Goal: Transaction & Acquisition: Purchase product/service

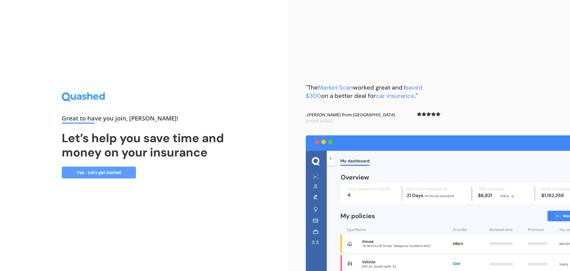
click at [94, 177] on link "Yes - Let’s get started" at bounding box center [99, 172] width 74 height 12
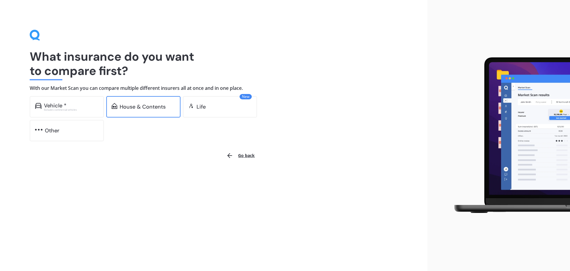
click at [132, 108] on div "House & Contents" at bounding box center [143, 107] width 46 height 6
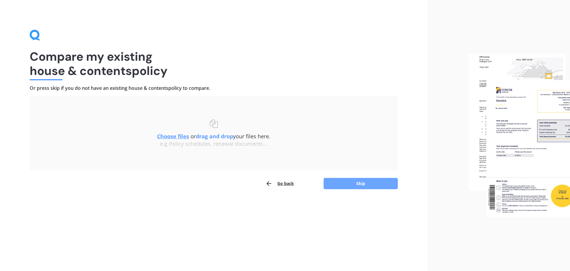
click at [341, 183] on button "Skip" at bounding box center [361, 183] width 74 height 11
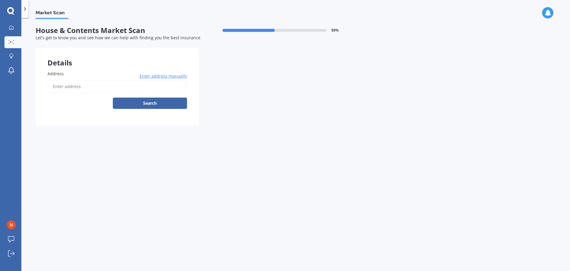
click at [111, 87] on input "Address" at bounding box center [118, 86] width 140 height 12
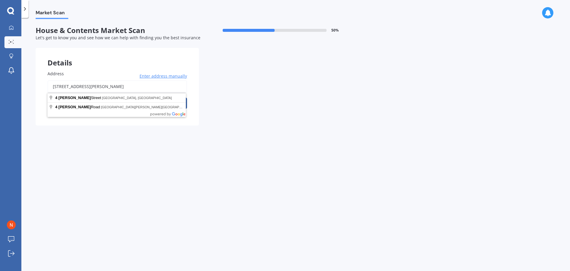
type input "[STREET_ADDRESS][PERSON_NAME]"
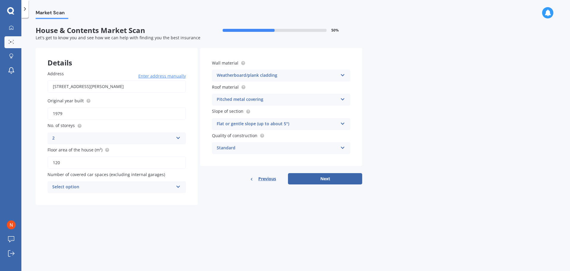
click at [180, 137] on icon at bounding box center [178, 137] width 5 height 4
click at [86, 171] on div "3" at bounding box center [117, 171] width 138 height 11
click at [287, 77] on div "Weatherboard/plank cladding" at bounding box center [277, 75] width 121 height 7
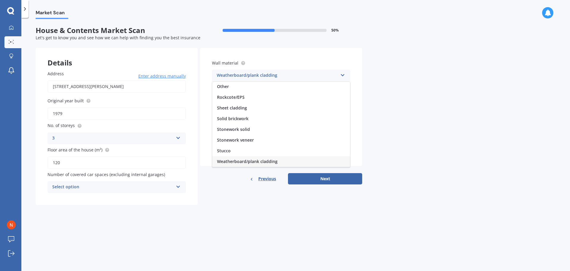
click at [385, 82] on div "Market Scan House & Contents Market Scan 50 % Let's get to know you and see how…" at bounding box center [295, 145] width 549 height 253
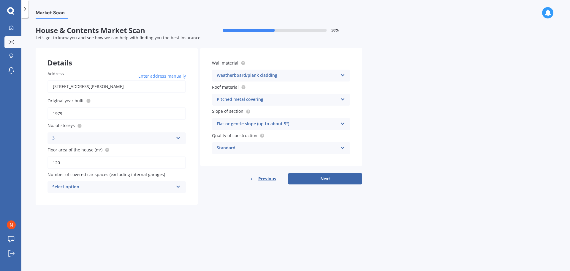
click at [305, 80] on div "Weatherboard/plank cladding Artificial weatherboard/plank cladding Blockwork Br…" at bounding box center [281, 75] width 138 height 12
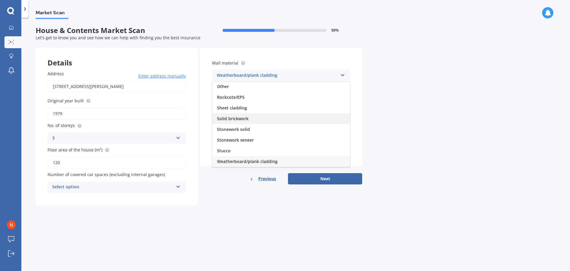
click at [244, 118] on span "Solid brickwork" at bounding box center [232, 119] width 31 height 6
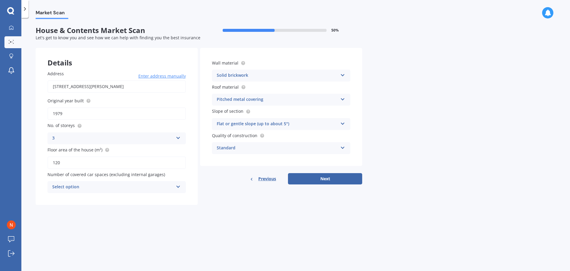
click at [293, 125] on div "Flat or gentle slope (up to about 5°)" at bounding box center [277, 123] width 121 height 7
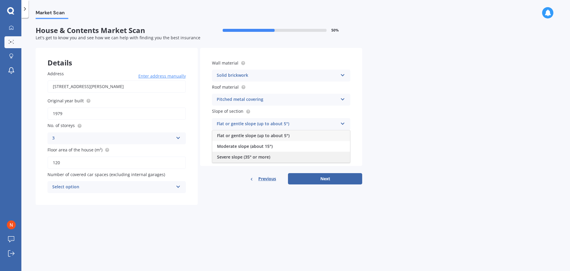
click at [260, 157] on span "Severe slope (35° or more)" at bounding box center [243, 157] width 53 height 6
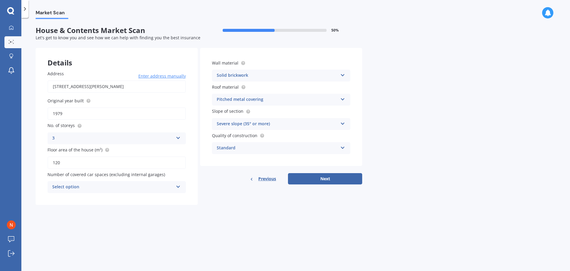
click at [256, 147] on div "Standard" at bounding box center [277, 147] width 121 height 7
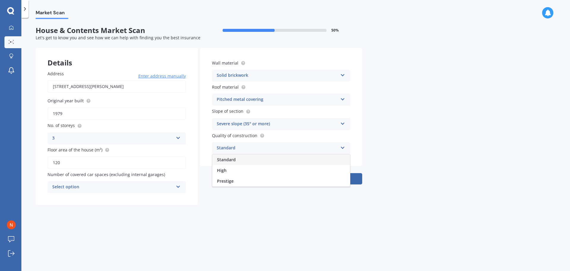
click at [238, 156] on div "Standard" at bounding box center [281, 159] width 138 height 11
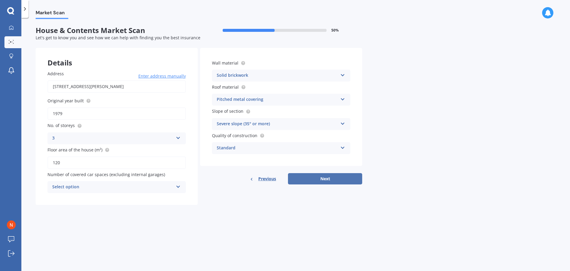
click at [324, 181] on button "Next" at bounding box center [325, 178] width 74 height 11
click at [94, 190] on div "Select option 0 1 2 3 4 5+" at bounding box center [117, 187] width 138 height 12
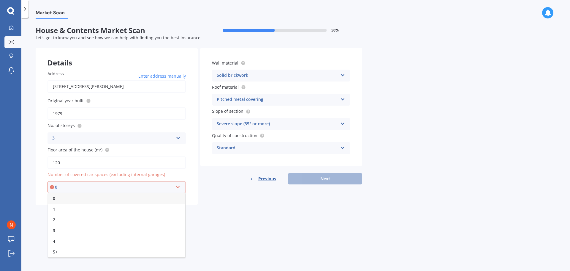
click at [77, 198] on div "0" at bounding box center [116, 198] width 137 height 11
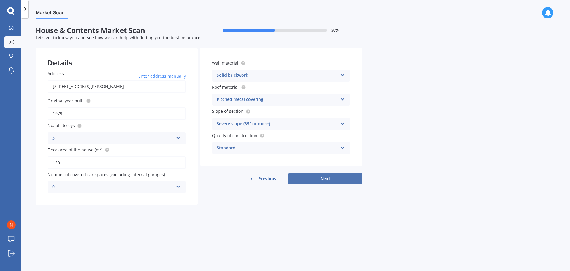
click at [341, 181] on button "Next" at bounding box center [325, 178] width 74 height 11
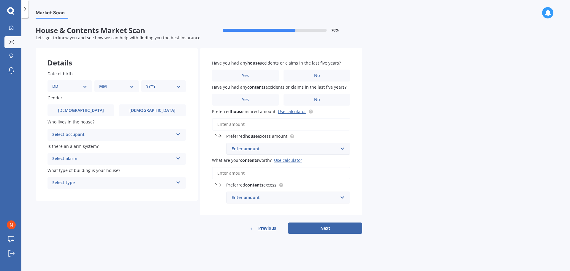
click at [82, 86] on select "DD 01 02 03 04 05 06 07 08 09 10 11 12 13 14 15 16 17 18 19 20 21 22 23 24 25 2…" at bounding box center [69, 86] width 35 height 7
select select "03"
click at [57, 83] on select "DD 01 02 03 04 05 06 07 08 09 10 11 12 13 14 15 16 17 18 19 20 21 22 23 24 25 2…" at bounding box center [69, 86] width 35 height 7
click at [111, 84] on select "MM 01 02 03 04 05 06 07 08 09 10 11 12" at bounding box center [118, 86] width 33 height 7
select select "09"
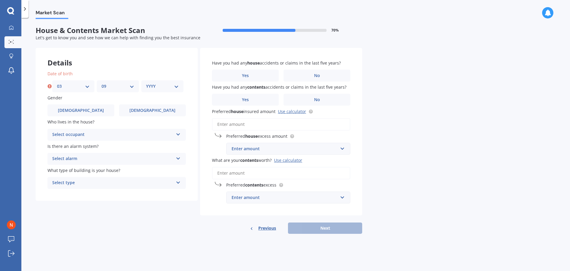
click at [102, 83] on select "MM 01 02 03 04 05 06 07 08 09 10 11 12" at bounding box center [118, 86] width 33 height 7
click at [154, 88] on select "YYYY 2009 2008 2007 2006 2005 2004 2003 2002 2001 2000 1999 1998 1997 1996 1995…" at bounding box center [162, 86] width 33 height 7
select select "1984"
click at [146, 83] on select "YYYY 2009 2008 2007 2006 2005 2004 2003 2002 2001 2000 1999 1998 1997 1996 1995…" at bounding box center [162, 86] width 33 height 7
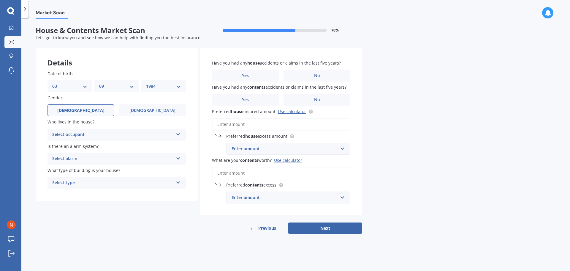
click at [83, 112] on span "[DEMOGRAPHIC_DATA]" at bounding box center [80, 110] width 47 height 5
click at [0, 0] on input "[DEMOGRAPHIC_DATA]" at bounding box center [0, 0] width 0 height 0
click at [111, 132] on div "Select occupant" at bounding box center [112, 134] width 121 height 7
click at [116, 128] on div "Who lives in the house? Owner Owner Owner + Boarder" at bounding box center [117, 129] width 138 height 22
click at [105, 135] on div "Owner" at bounding box center [112, 134] width 121 height 7
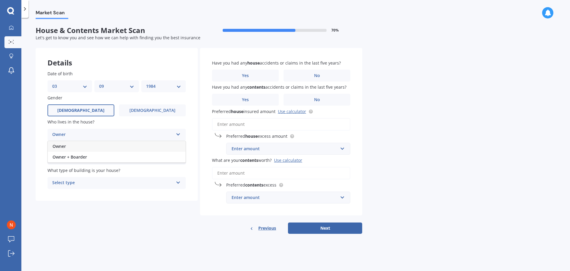
click at [86, 148] on div "Owner" at bounding box center [117, 146] width 138 height 11
click at [116, 155] on div "Select alarm" at bounding box center [112, 158] width 121 height 7
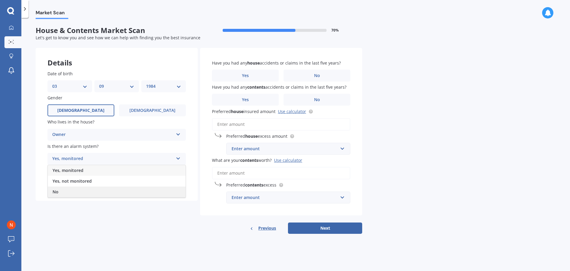
click at [69, 191] on div "No" at bounding box center [117, 191] width 138 height 11
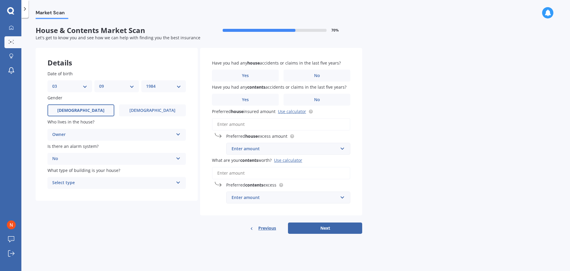
click at [86, 183] on div "Select type" at bounding box center [112, 182] width 121 height 7
click at [80, 193] on div "Freestanding" at bounding box center [117, 194] width 138 height 11
click at [318, 79] on label "No" at bounding box center [317, 75] width 67 height 12
click at [0, 0] on input "No" at bounding box center [0, 0] width 0 height 0
click at [316, 100] on span "No" at bounding box center [317, 99] width 6 height 5
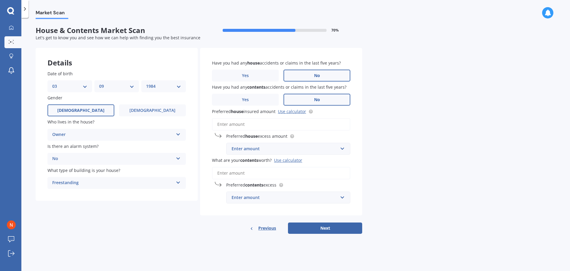
click at [0, 0] on input "No" at bounding box center [0, 0] width 0 height 0
click at [290, 113] on link "Use calculator" at bounding box center [292, 111] width 28 height 6
click at [254, 152] on input "text" at bounding box center [286, 148] width 119 height 11
click at [400, 128] on div "Market Scan House & Contents Market Scan 70 % Let's get to know you and see how…" at bounding box center [295, 145] width 549 height 253
click at [241, 124] on input "Preferred house insured amount Use calculator" at bounding box center [281, 124] width 138 height 12
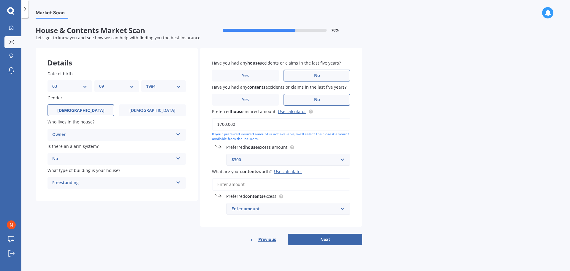
type input "$700,000"
click at [403, 165] on div "Market Scan House & Contents Market Scan 70 % Let's get to know you and see how…" at bounding box center [295, 145] width 549 height 253
click at [342, 159] on input "text" at bounding box center [286, 159] width 119 height 11
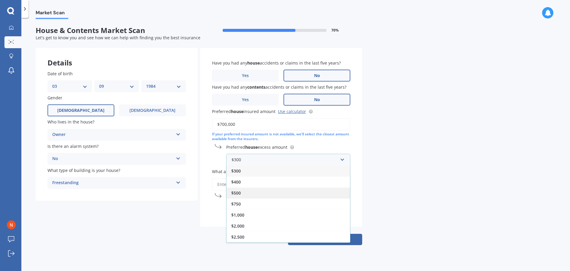
click at [272, 194] on div "$500" at bounding box center [289, 192] width 124 height 11
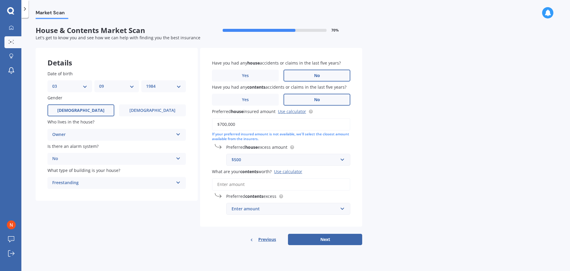
click at [266, 185] on input "What are your contents worth? Use calculator" at bounding box center [281, 184] width 138 height 12
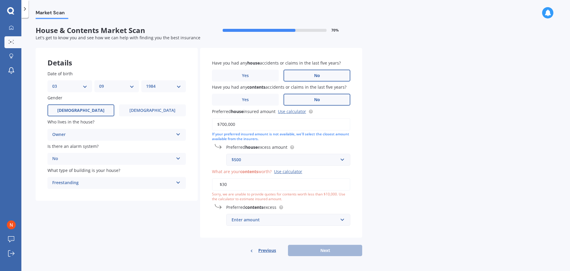
type input "$3"
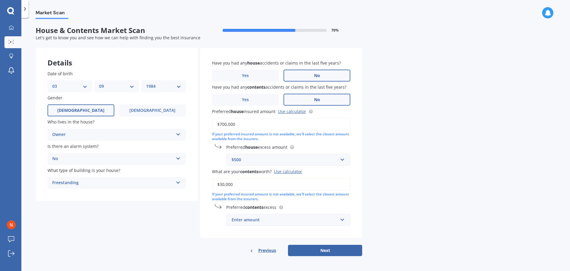
type input "$30,000"
click at [437, 219] on div "Market Scan House & Contents Market Scan 70 % Let's get to know you and see how…" at bounding box center [295, 145] width 549 height 253
click at [327, 224] on input "text" at bounding box center [286, 219] width 119 height 11
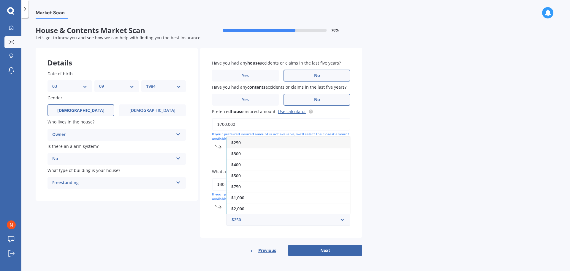
click at [389, 217] on div "Market Scan House & Contents Market Scan 70 % Let's get to know you and see how…" at bounding box center [295, 145] width 549 height 253
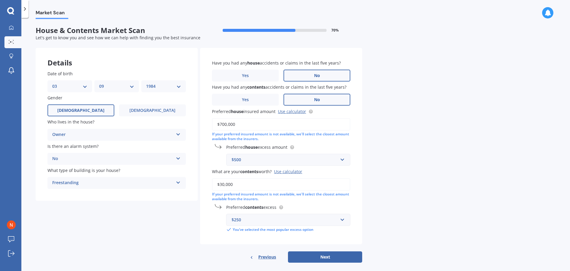
click at [337, 221] on div "$250" at bounding box center [285, 219] width 106 height 7
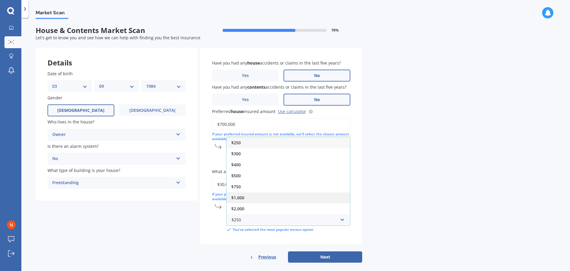
click at [257, 197] on div "$1,000" at bounding box center [289, 197] width 124 height 11
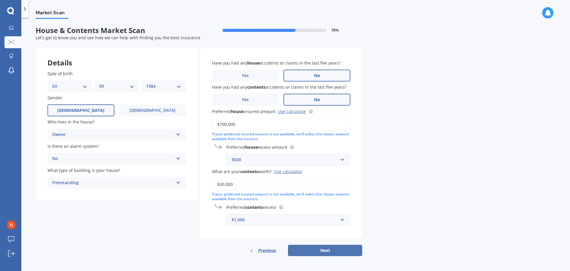
click at [331, 246] on button "Next" at bounding box center [325, 249] width 74 height 11
select select "03"
select select "09"
select select "1984"
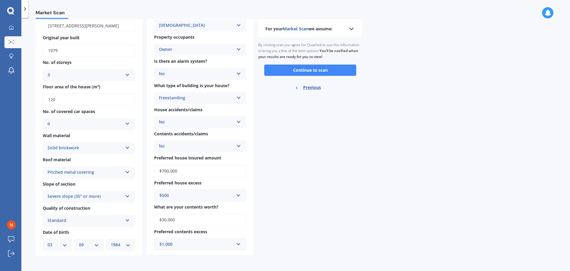
scroll to position [0, 0]
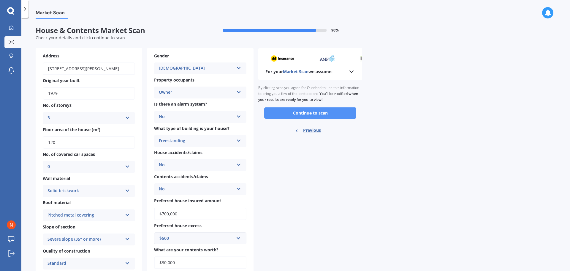
click at [307, 110] on button "Continue to scan" at bounding box center [310, 112] width 92 height 11
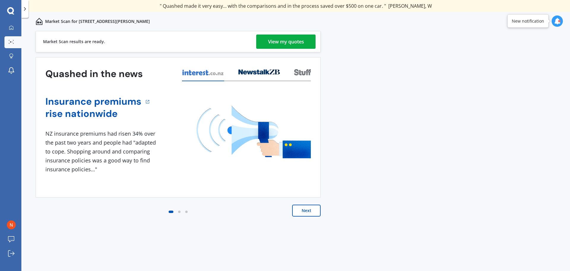
click at [300, 42] on div "View my quotes" at bounding box center [286, 41] width 36 height 14
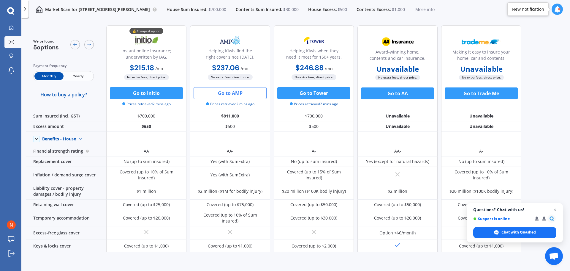
click at [228, 91] on button "Go to AMP" at bounding box center [230, 93] width 73 height 12
